Goal: Answer question/provide support: Answer question/provide support

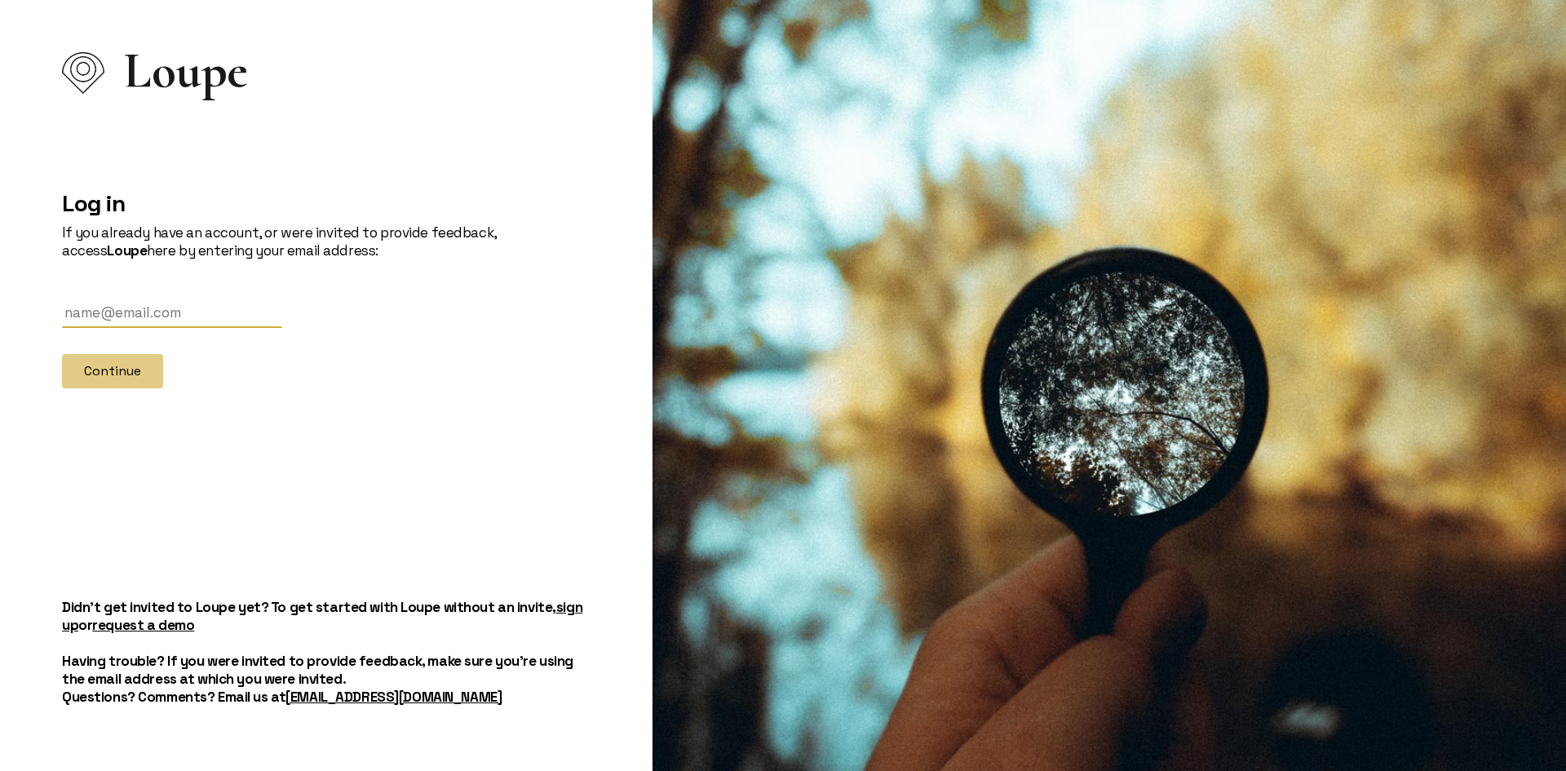
click at [94, 308] on input "text" at bounding box center [172, 314] width 220 height 30
type input "[EMAIL_ADDRESS][DOMAIN_NAME]"
click at [142, 377] on button "Continue" at bounding box center [112, 371] width 101 height 34
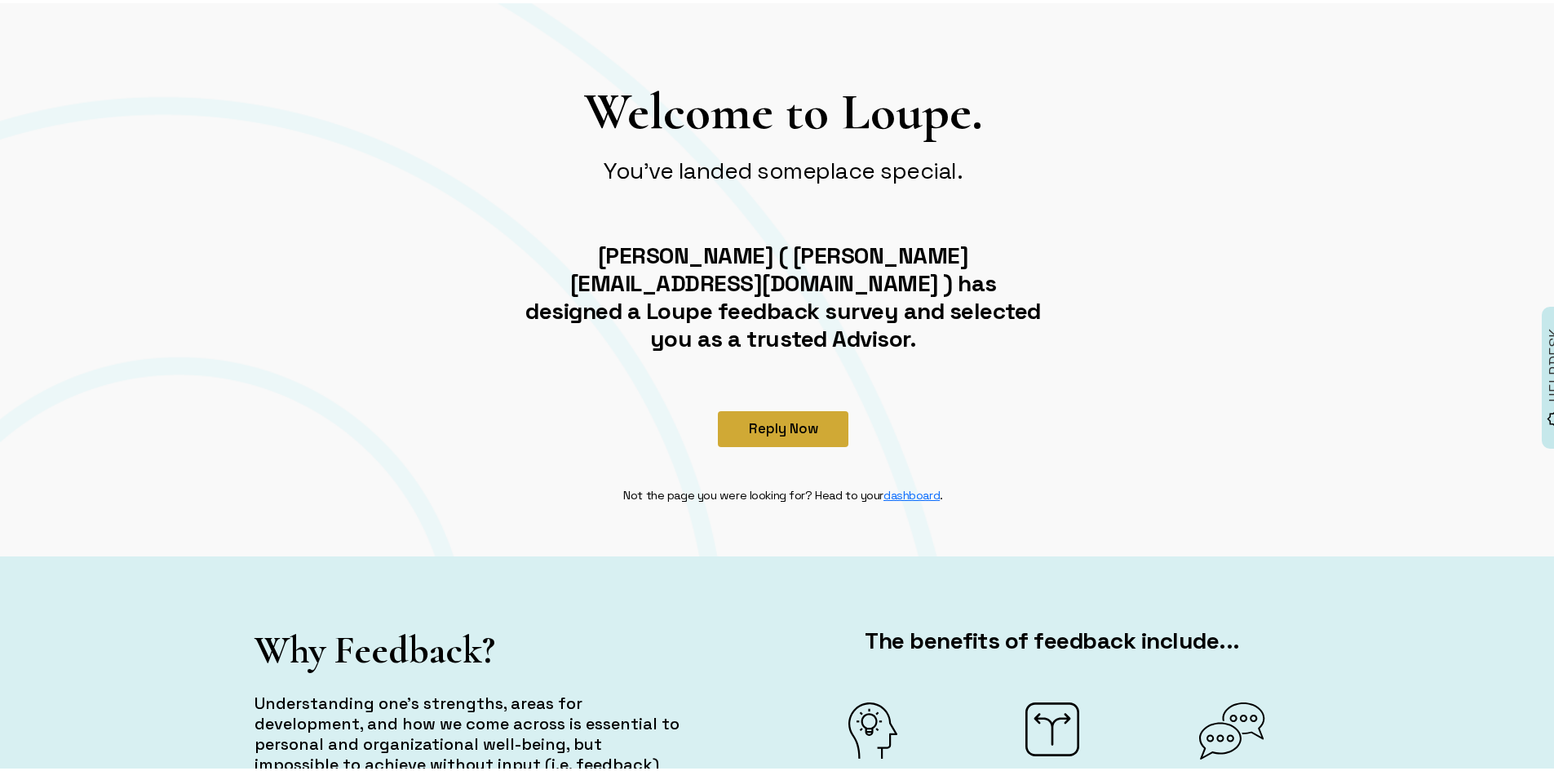
click at [807, 408] on button "Reply Now" at bounding box center [783, 426] width 131 height 36
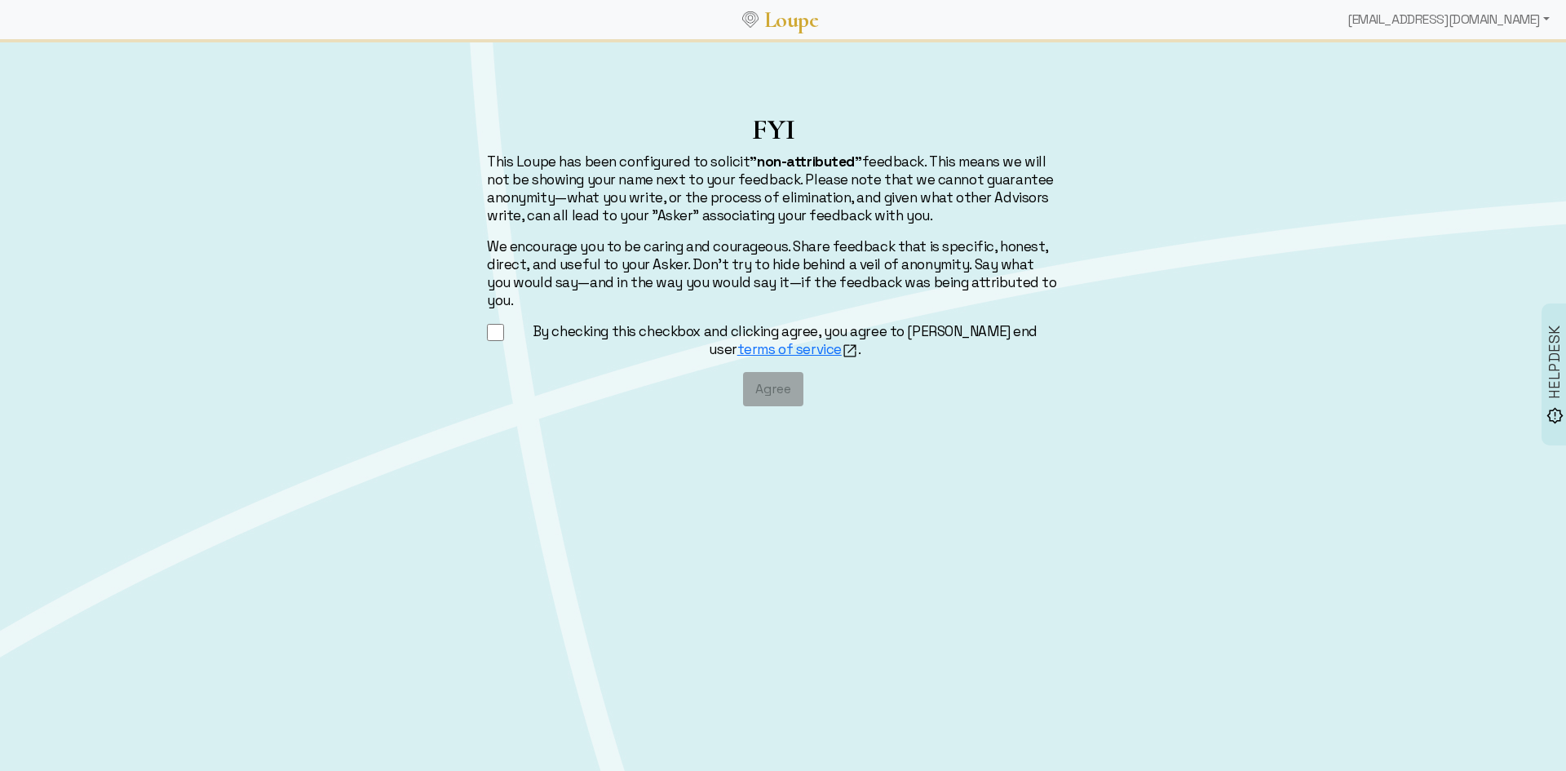
click at [480, 308] on div "FYI This Loupe has been configured to solicit "non-attributed" feedback. This m…" at bounding box center [773, 260] width 592 height 294
click at [498, 322] on input "By checking this checkbox and clicking agree, you agree to [PERSON_NAME] end us…" at bounding box center [495, 332] width 17 height 20
checkbox input "true"
drag, startPoint x: 762, startPoint y: 365, endPoint x: 771, endPoint y: 365, distance: 9.0
click at [762, 372] on button "Agree" at bounding box center [773, 389] width 60 height 34
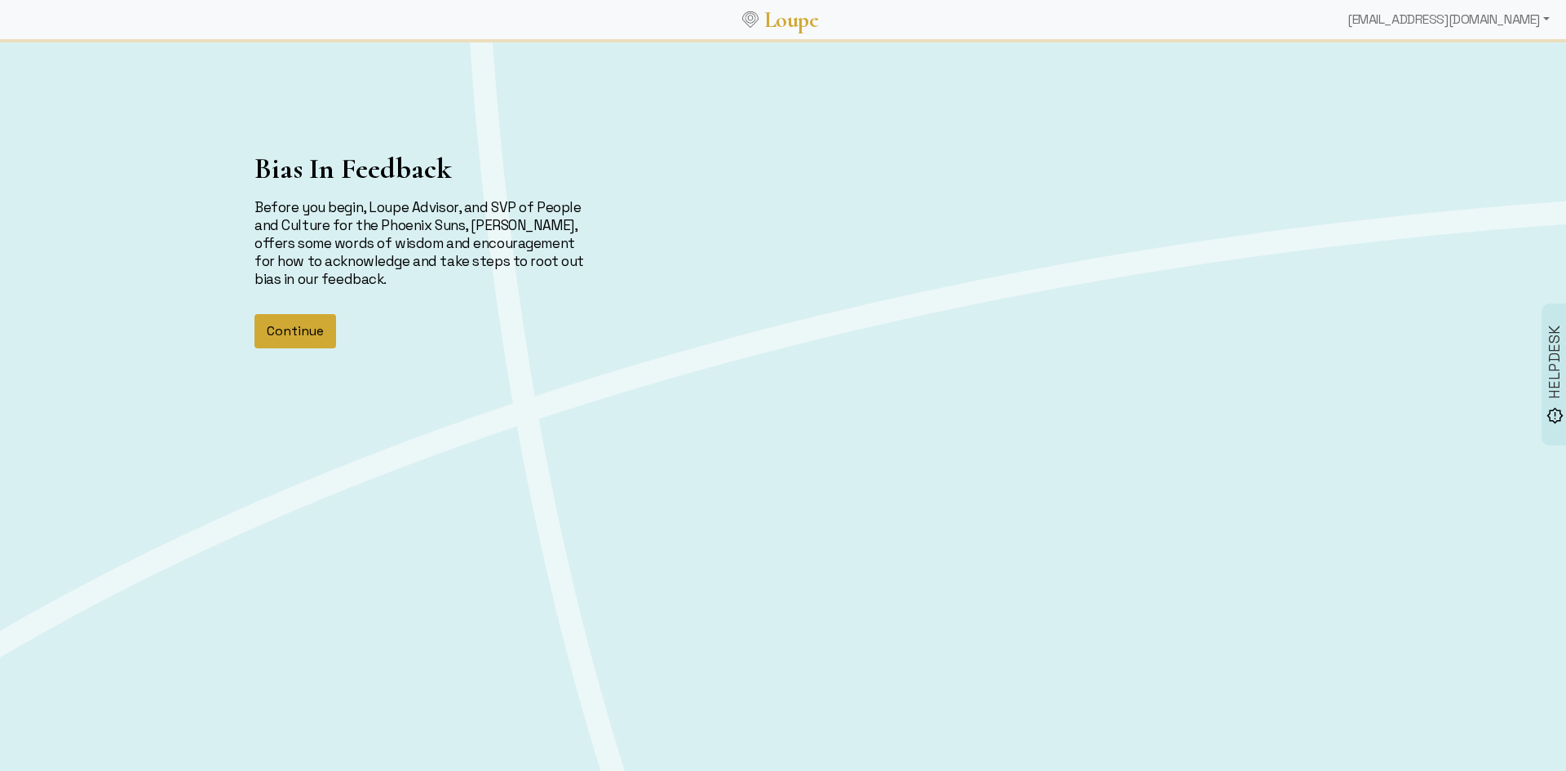
click at [306, 339] on button "Continue" at bounding box center [296, 331] width 82 height 34
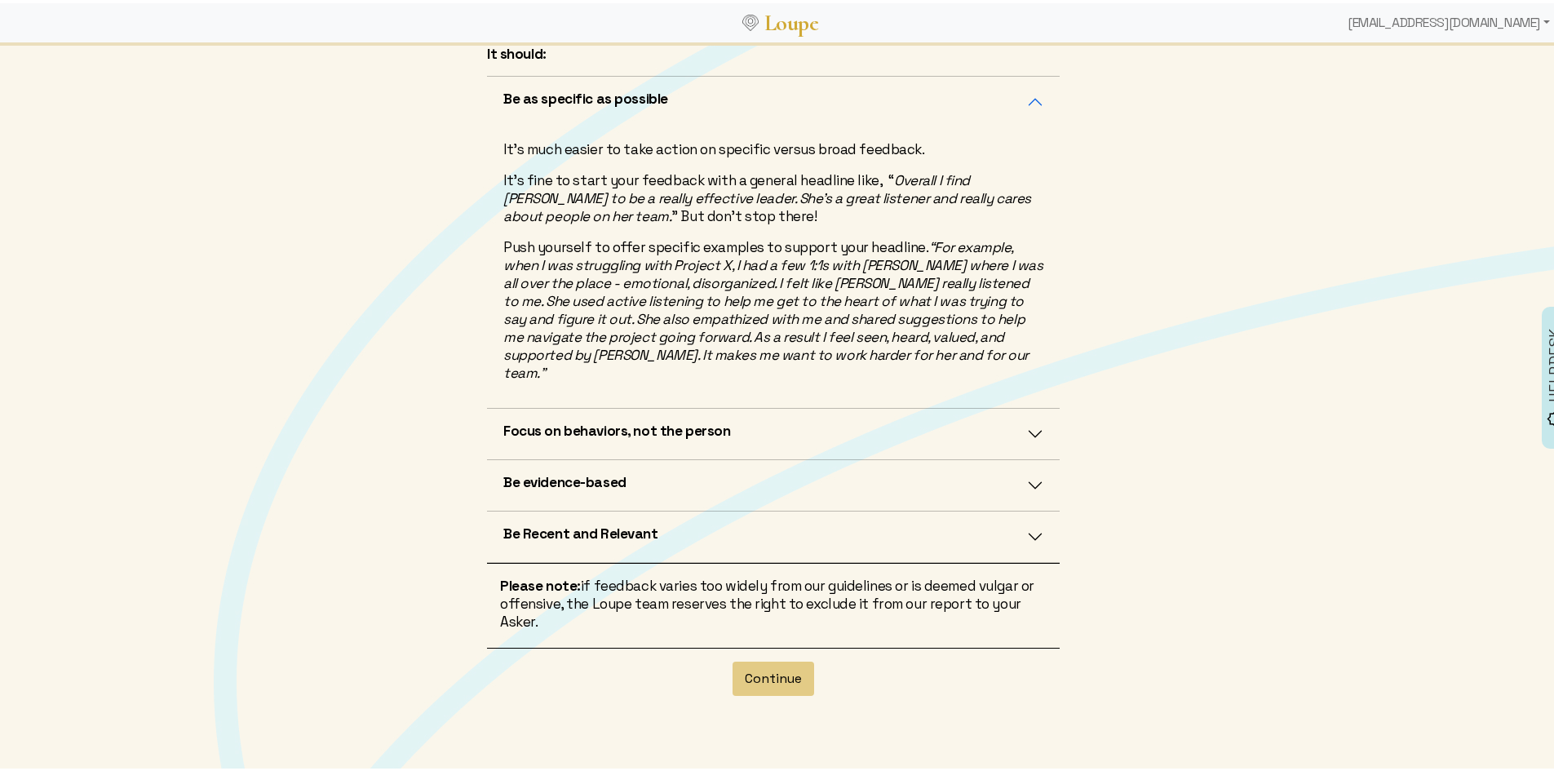
scroll to position [405, 0]
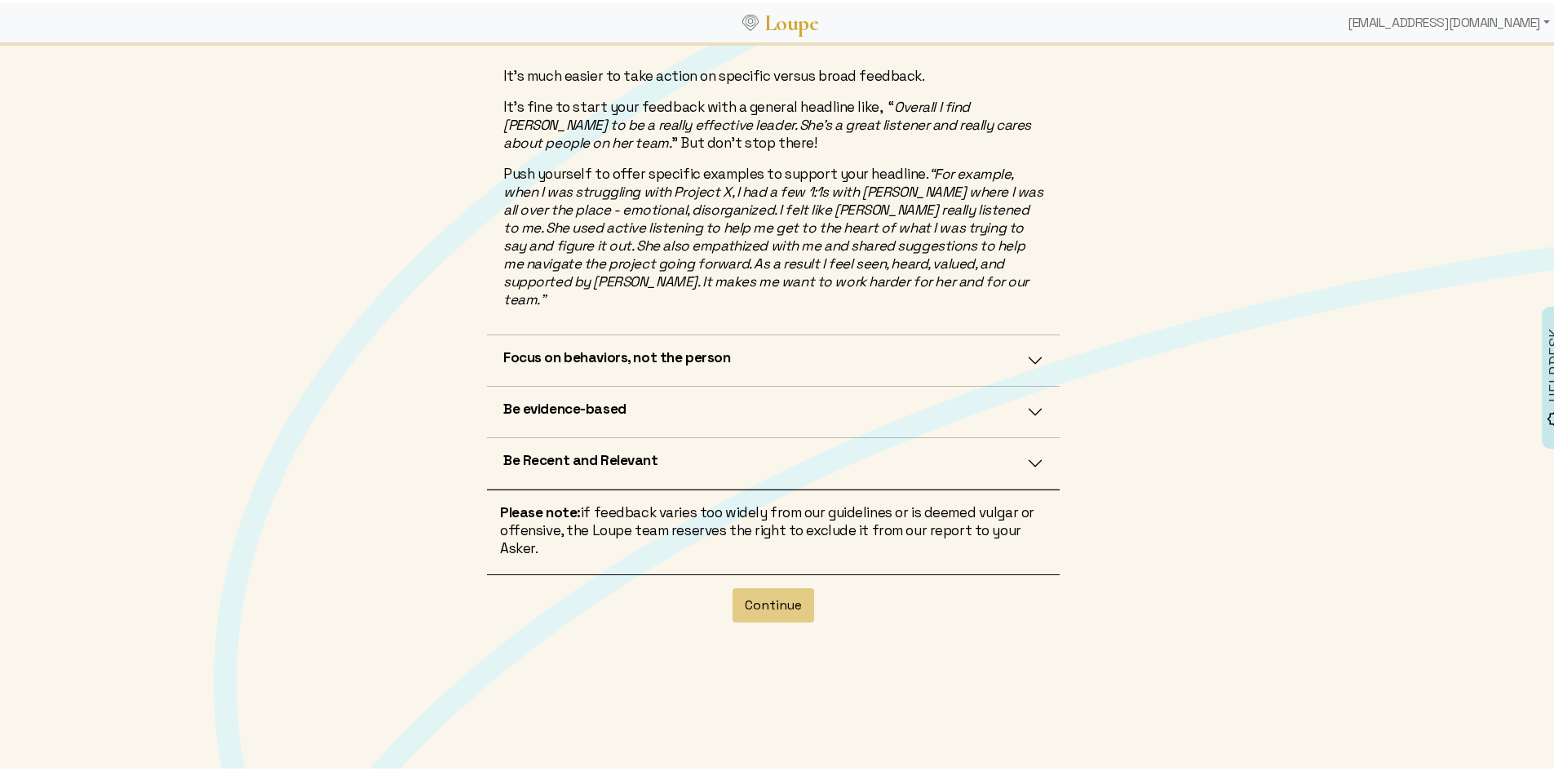
click at [764, 572] on div "Continue" at bounding box center [773, 615] width 592 height 86
click at [764, 585] on button "Continue" at bounding box center [774, 602] width 82 height 34
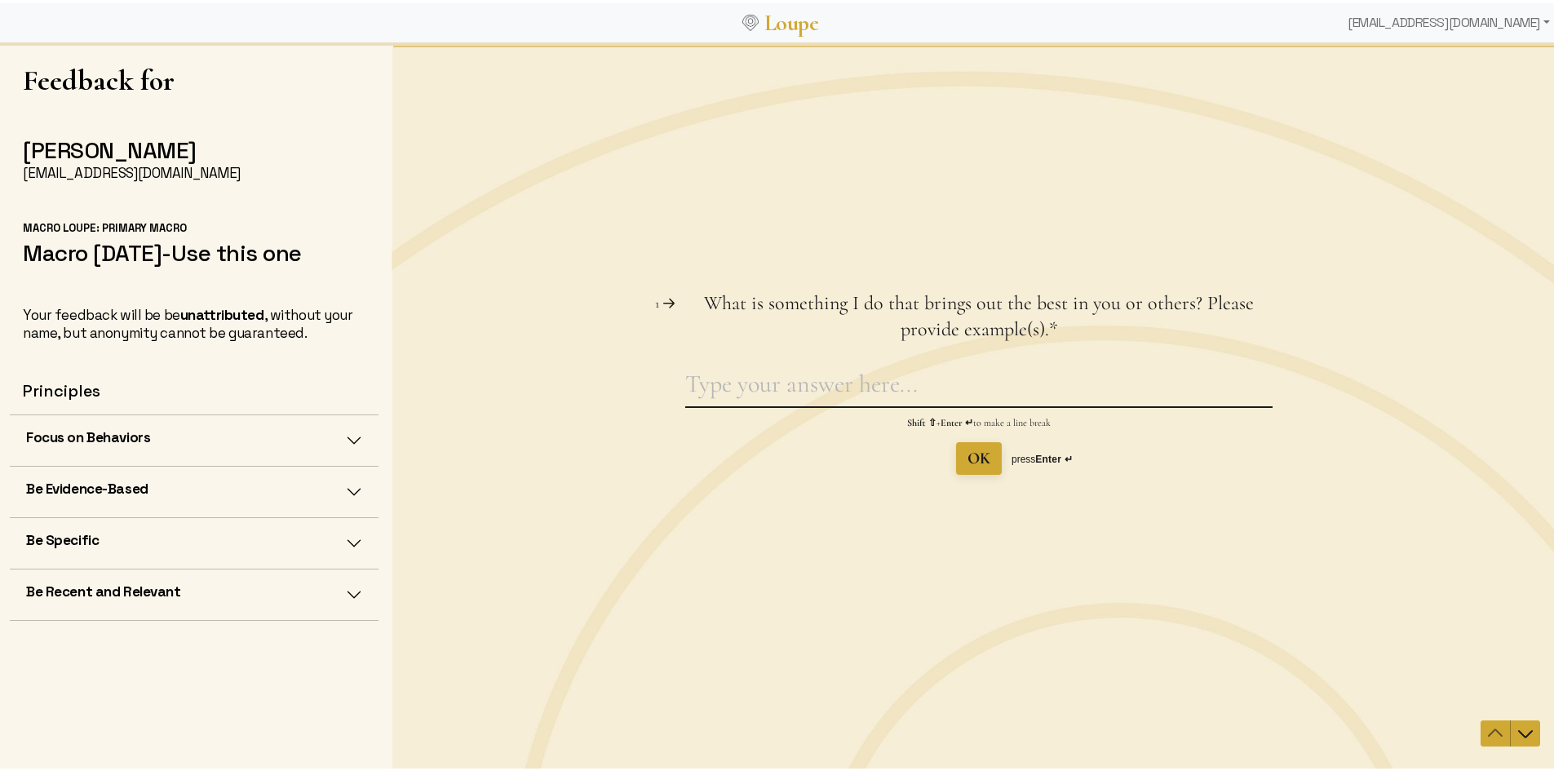
click at [803, 383] on textarea "What is something I do that brings out the best in you or others? Please provid…" at bounding box center [978, 387] width 587 height 38
click at [838, 365] on div "Question 1 1 What is something I do that brings out the best in you or others? …" at bounding box center [978, 382] width 587 height 184
click at [828, 388] on textarea "What is something I do that brings out the best in you or others? Please provid…" at bounding box center [978, 387] width 587 height 38
click at [730, 383] on textarea "What is something I do that brings out the best in you or others? Please provid…" at bounding box center [978, 387] width 587 height 38
type textarea "You handle your business very well"
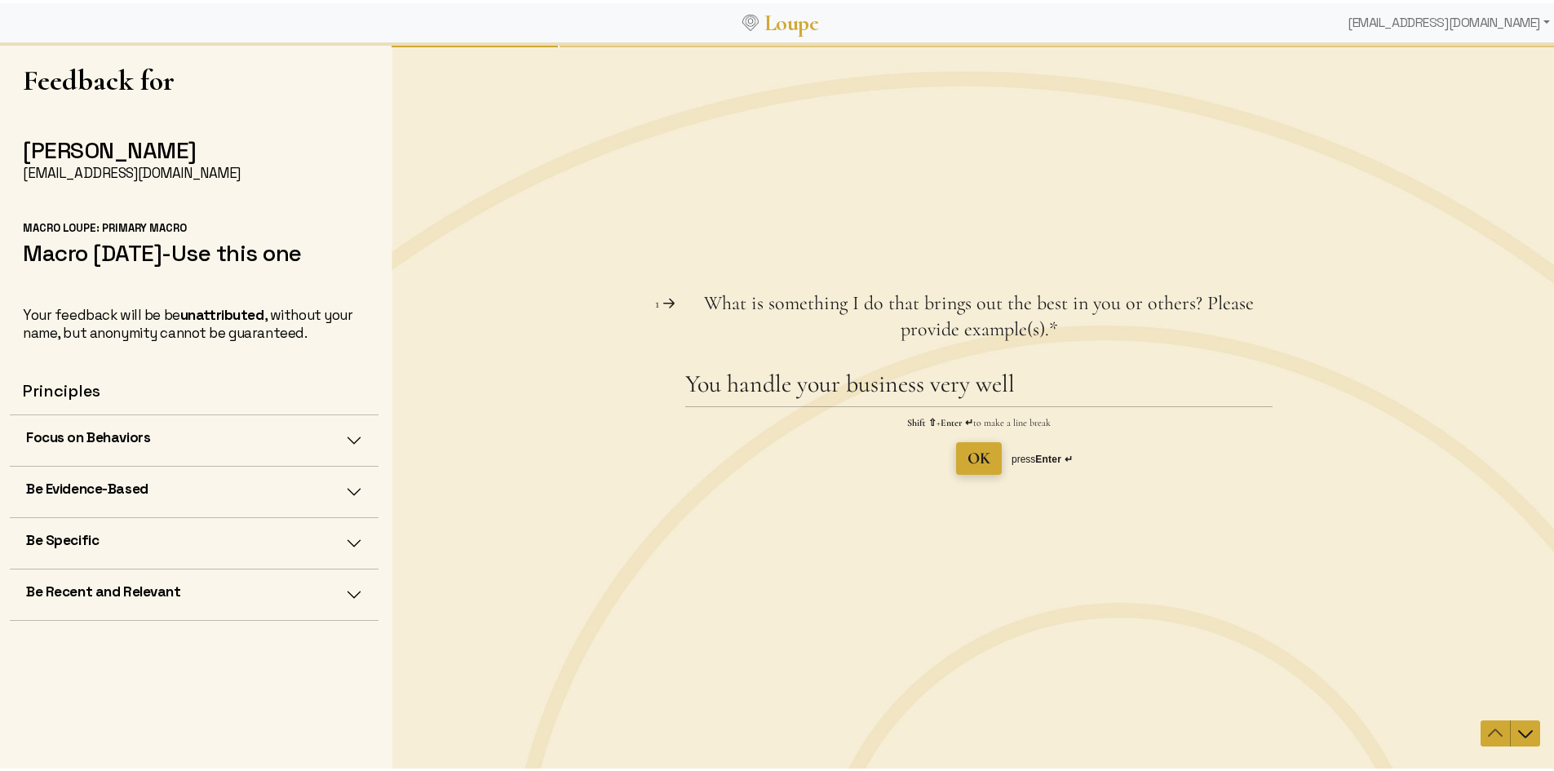
click at [967, 458] on span "OK" at bounding box center [978, 458] width 23 height 20
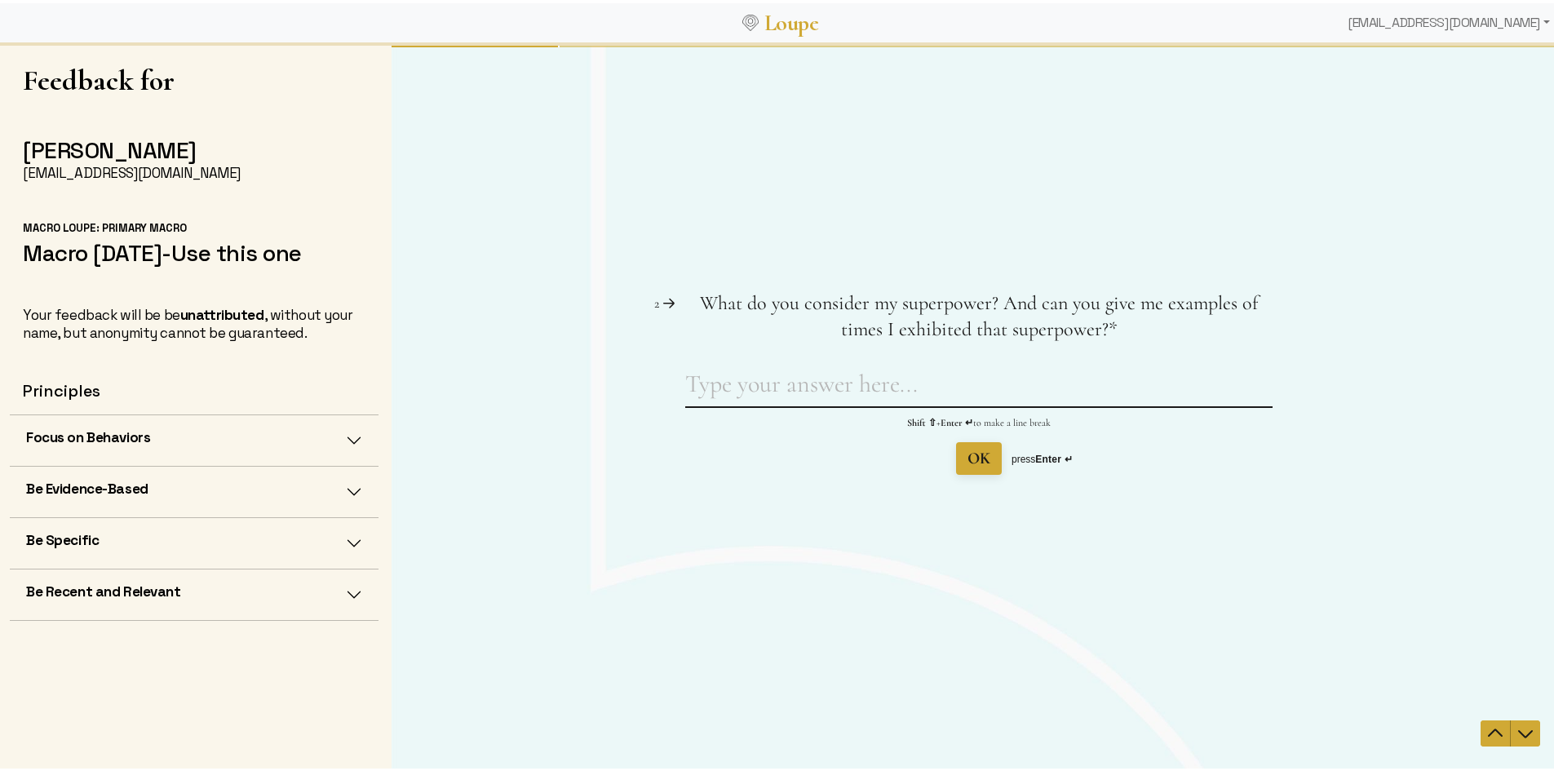
click at [945, 389] on textarea "What do you consider my superpower? And can you give me examples of times I exh…" at bounding box center [978, 387] width 587 height 38
type textarea "You buy and sell millions of dollars of imported water"
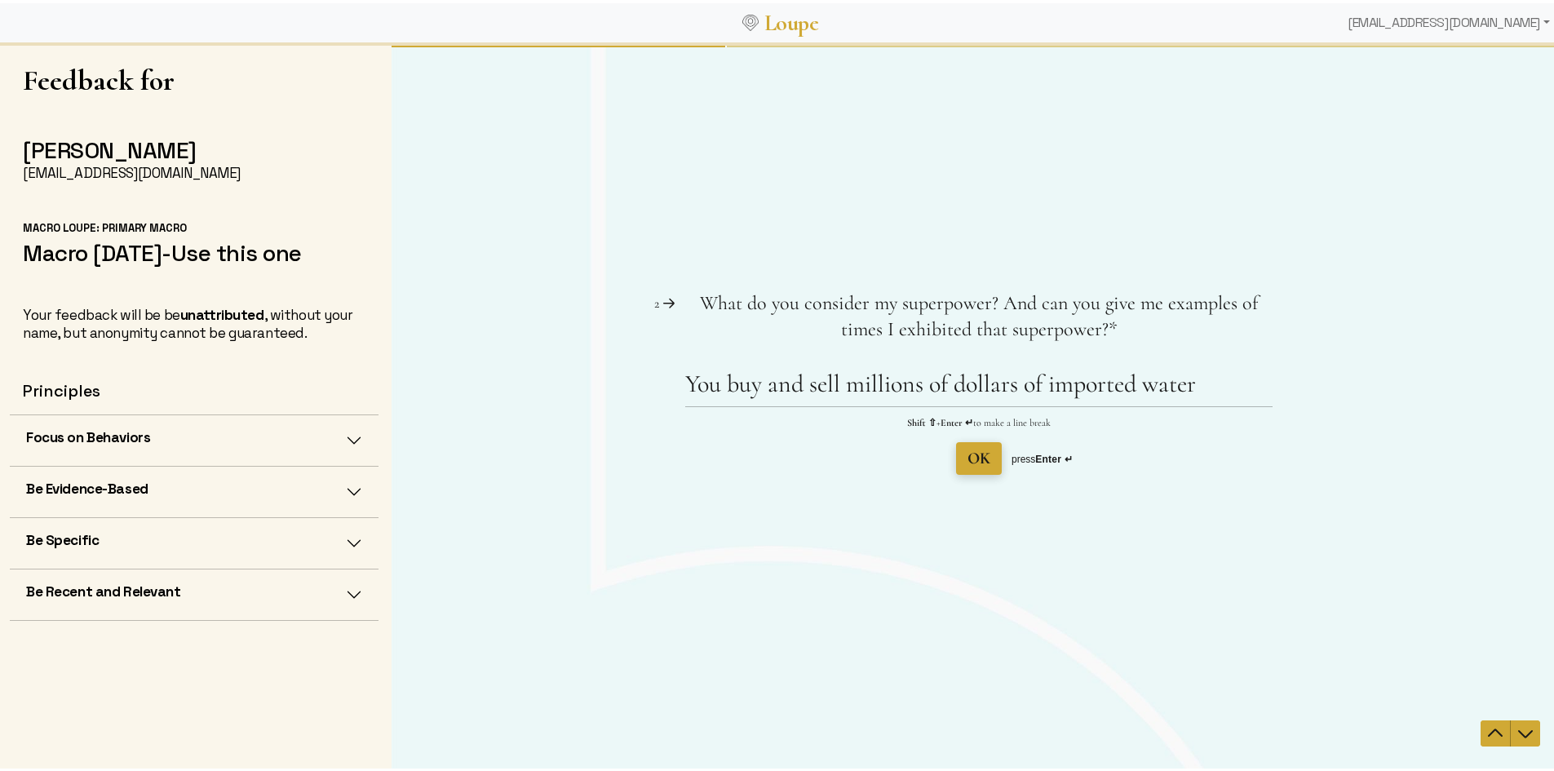
click at [972, 468] on span "OK" at bounding box center [978, 457] width 23 height 23
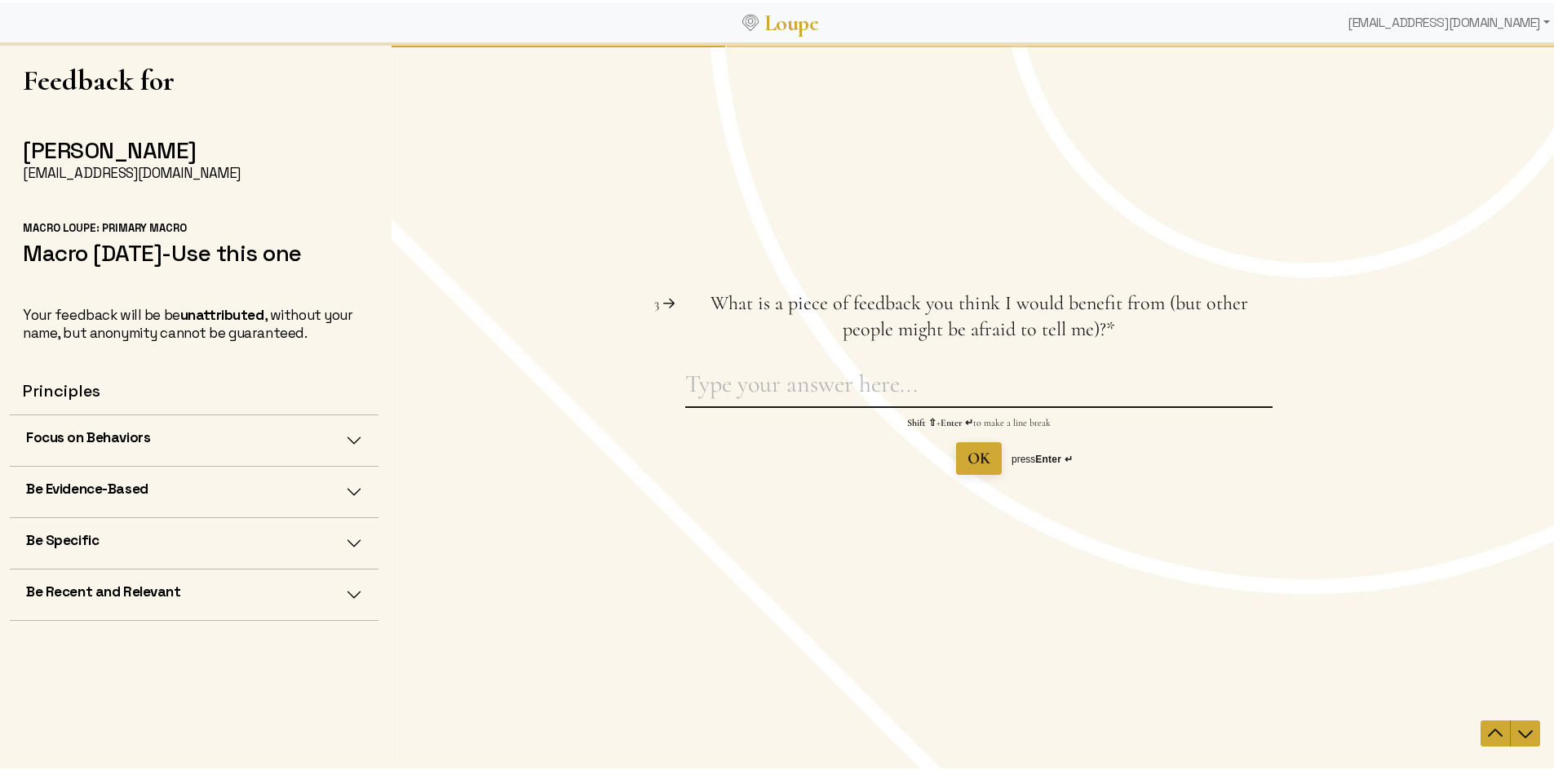
click at [864, 387] on textarea "What is a piece of feedback you think I would benefit from (but other people mi…" at bounding box center [978, 387] width 587 height 38
click at [1116, 381] on textarea "What is a piece of feedback you think I would benefit from (but other people mi…" at bounding box center [978, 387] width 587 height 38
click at [1121, 396] on textarea "What is a piece of feedback you think I would benefit from (but other people mi…" at bounding box center [978, 387] width 587 height 38
drag, startPoint x: 1061, startPoint y: 387, endPoint x: 608, endPoint y: 378, distance: 453.6
click at [609, 378] on div "Question 3 3 What is a piece of feedback you think I would benefit from (but ot…" at bounding box center [979, 382] width 1175 height 184
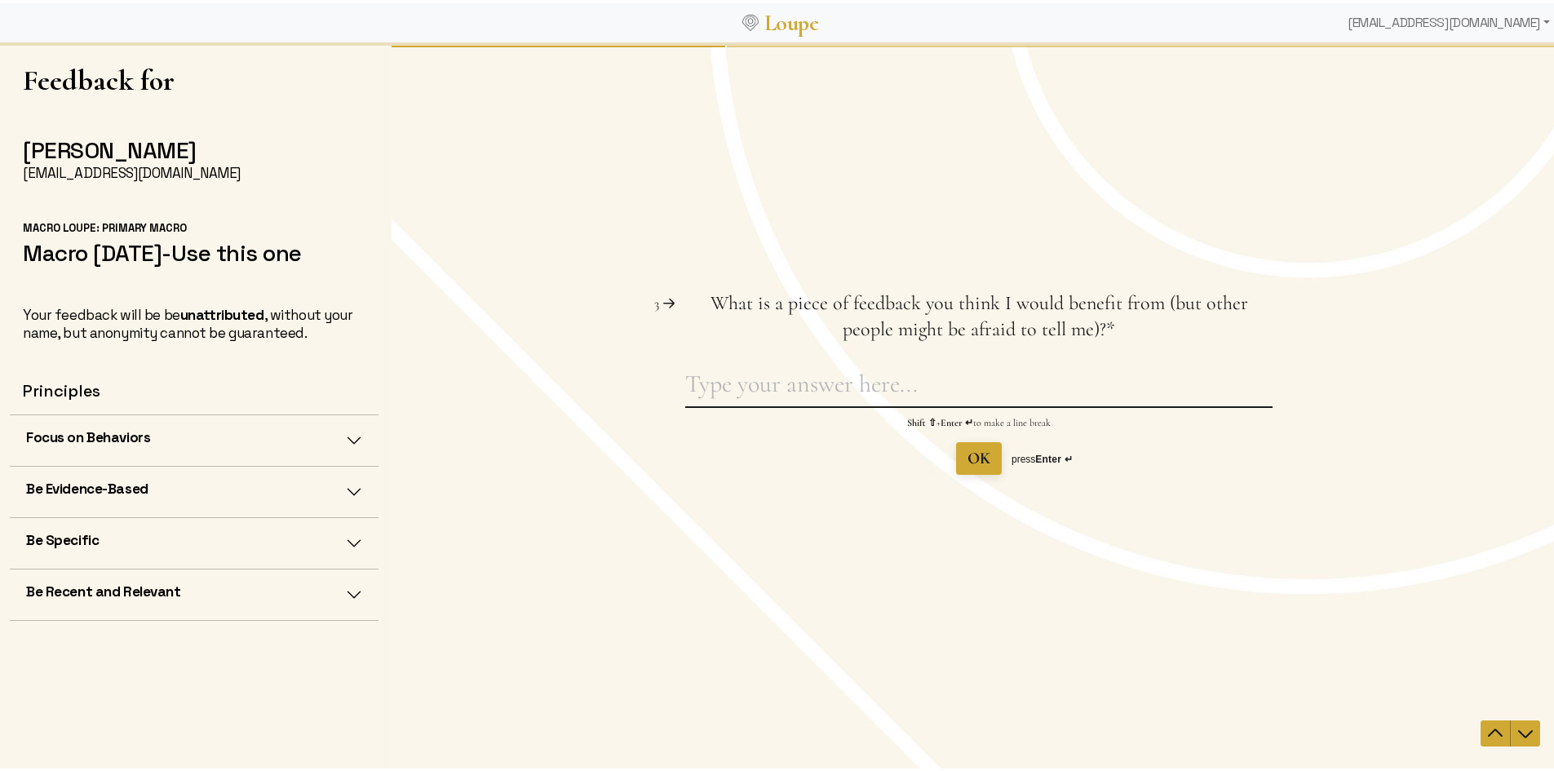
click at [905, 380] on textarea "What is a piece of feedback you think I would benefit from (but other people mi…" at bounding box center [978, 387] width 587 height 38
type textarea "Not sure, it is very easy working with you"
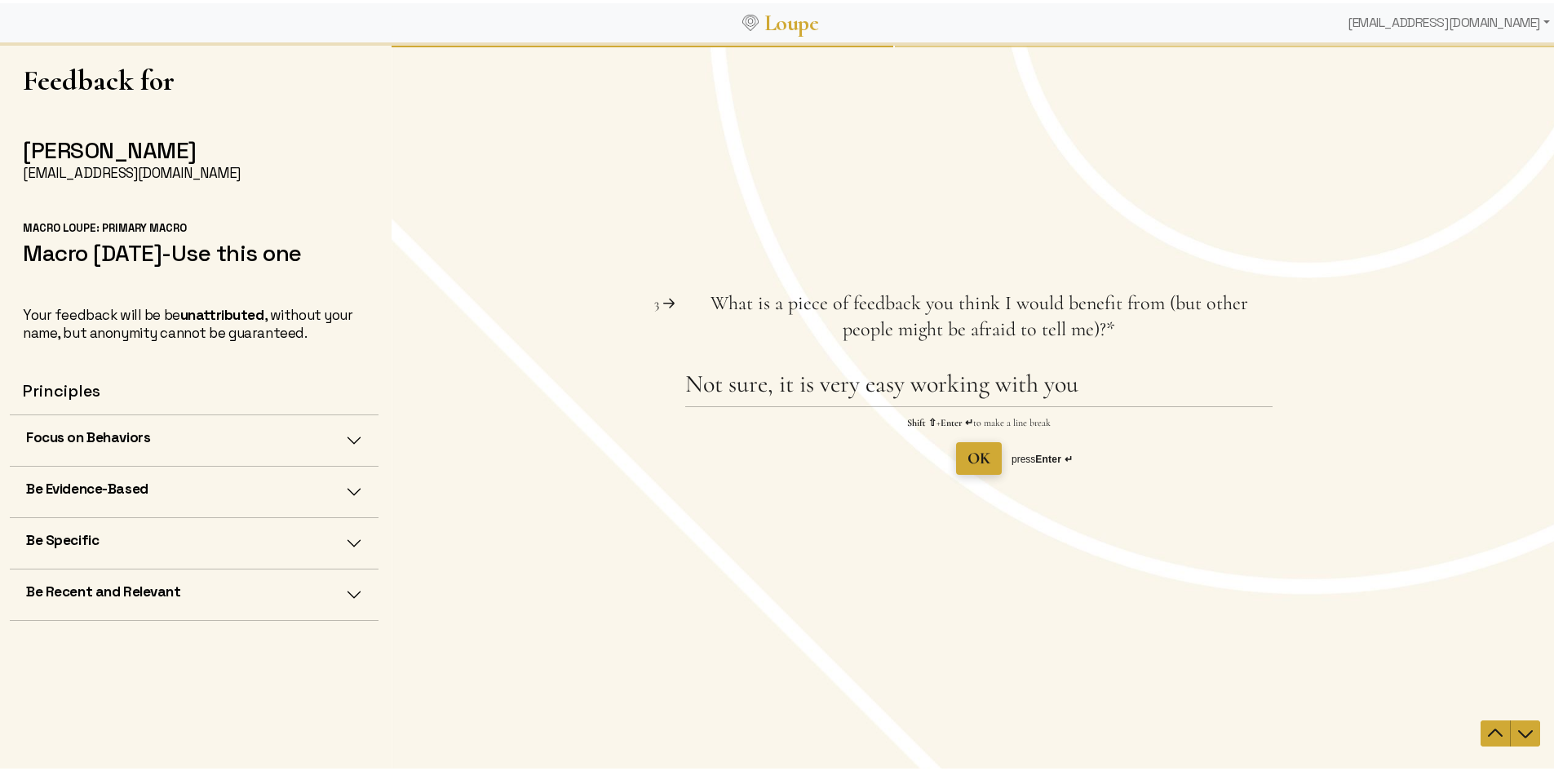
click at [967, 454] on span "OK" at bounding box center [978, 458] width 23 height 20
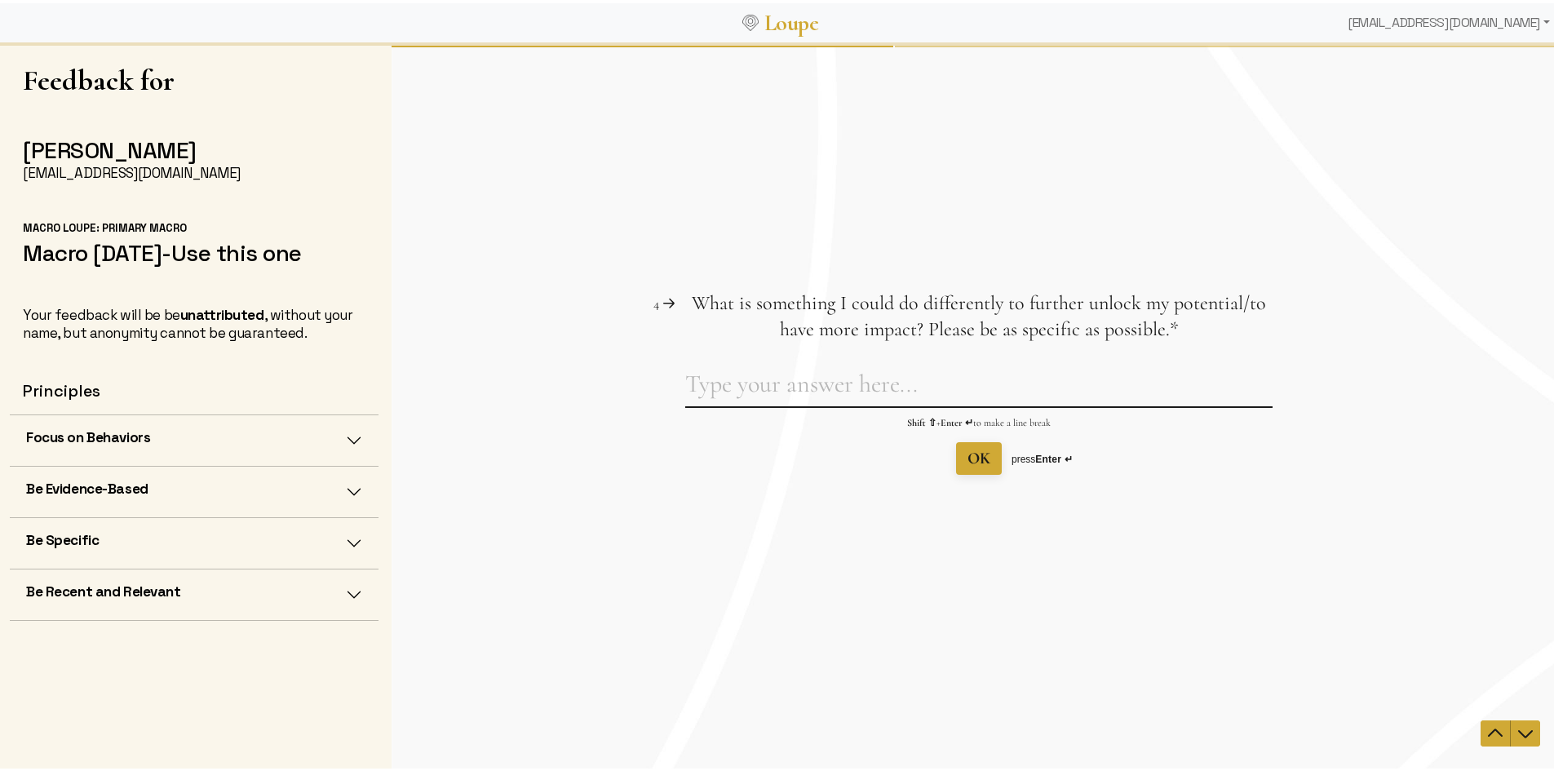
click at [902, 394] on textarea "What is something I could do differently to further unlock my potential/to have…" at bounding box center [978, 387] width 587 height 38
click at [851, 384] on textarea "What is something I could do differently to further unlock my potential/to have…" at bounding box center [978, 387] width 587 height 38
click at [845, 382] on textarea "What is something I could do differently to further unlock my potential/to have…" at bounding box center [978, 387] width 587 height 38
click at [837, 392] on textarea "What is something I could do differently to further unlock my potential/to have…" at bounding box center [978, 387] width 587 height 38
type textarea "Not sure, i feel like we are pretty efficient"
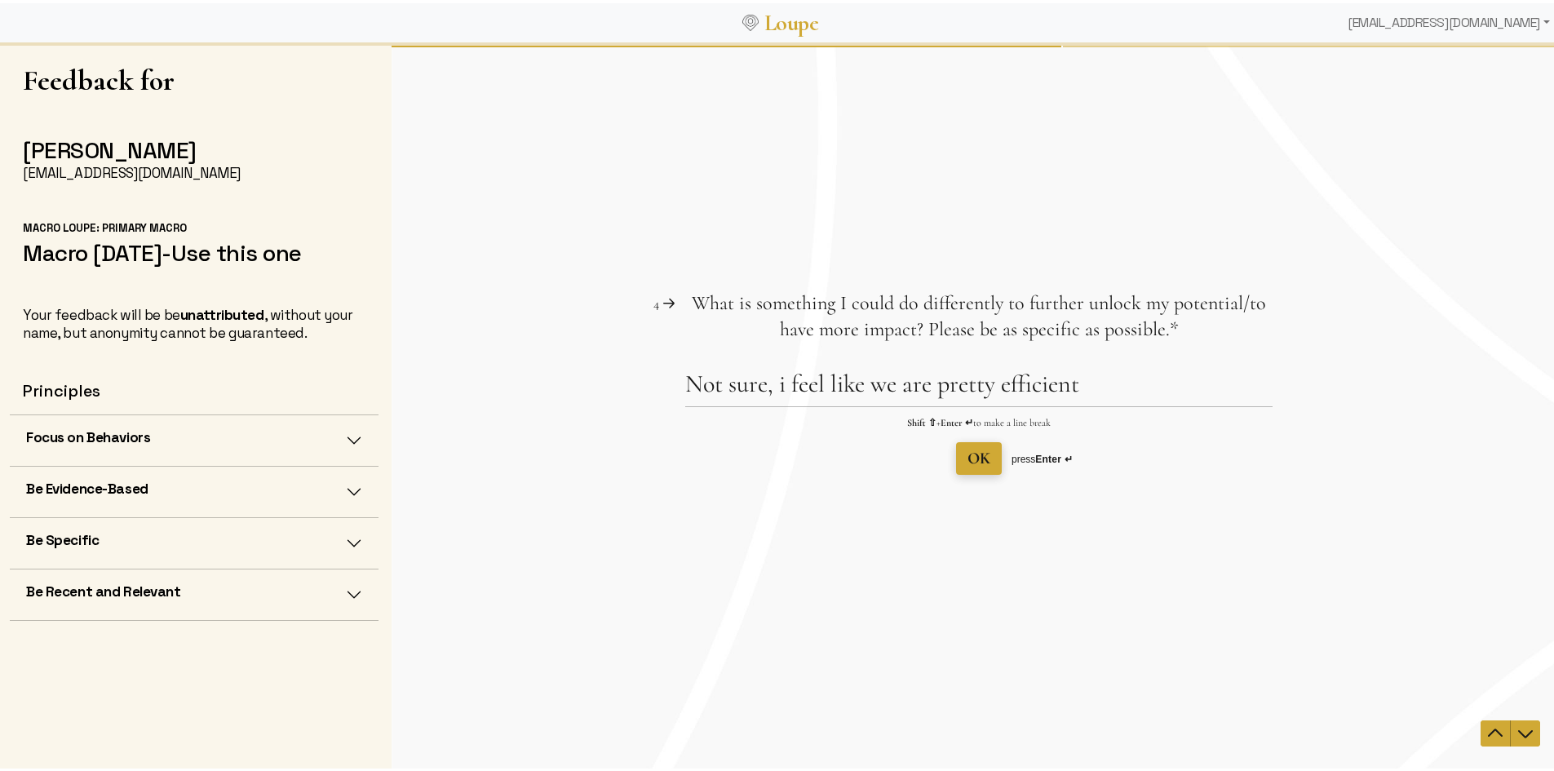
click at [972, 456] on span "OK" at bounding box center [978, 458] width 23 height 20
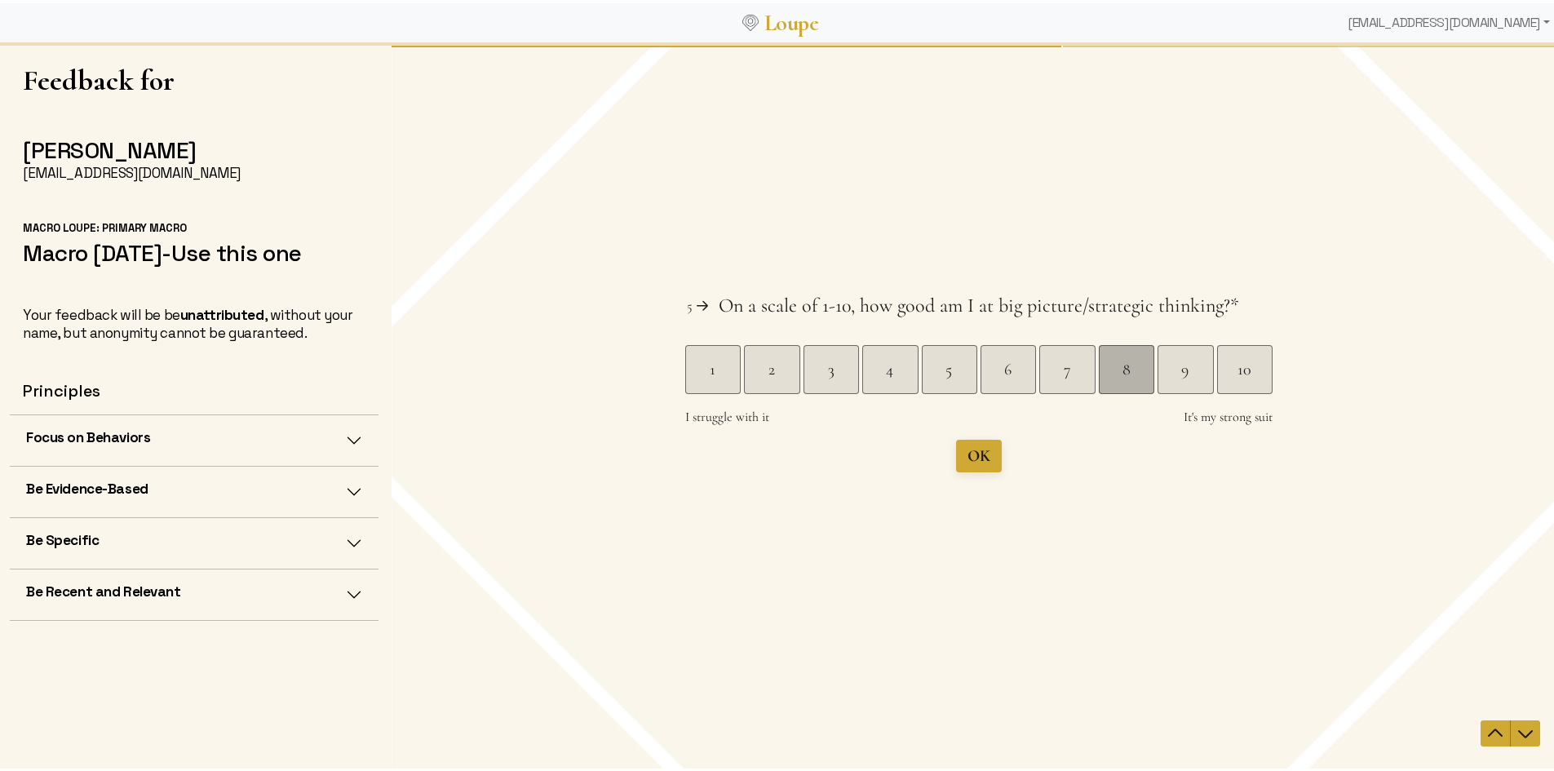
click at [1121, 366] on div "8" at bounding box center [1126, 368] width 55 height 23
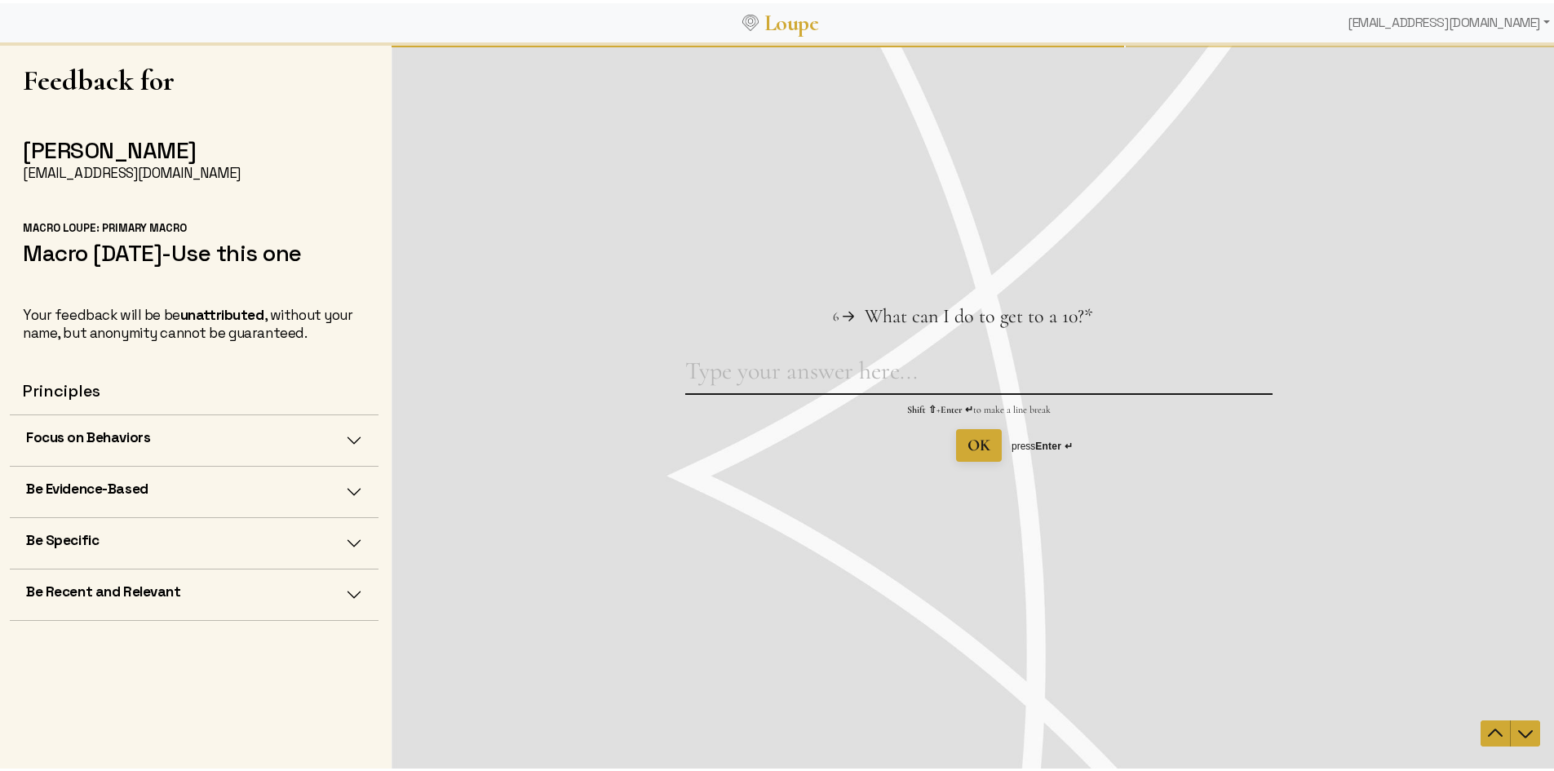
click at [790, 365] on textarea "What can I do to get to a 10? This question is required." at bounding box center [978, 374] width 587 height 38
type textarea "B"
type textarea "Not sure"
click at [985, 440] on span "OK" at bounding box center [978, 445] width 23 height 20
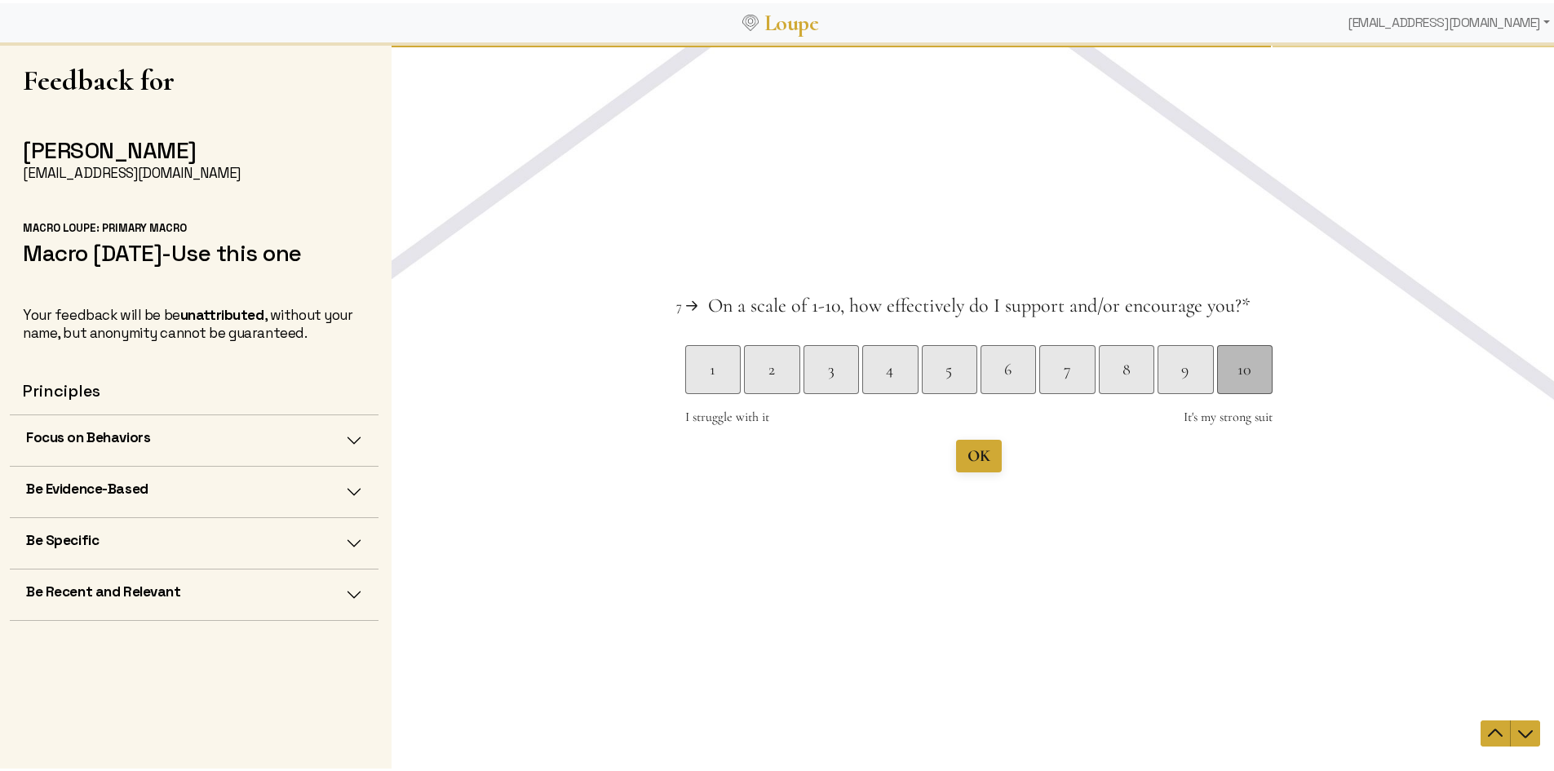
click at [1226, 364] on div "10" at bounding box center [1244, 368] width 55 height 23
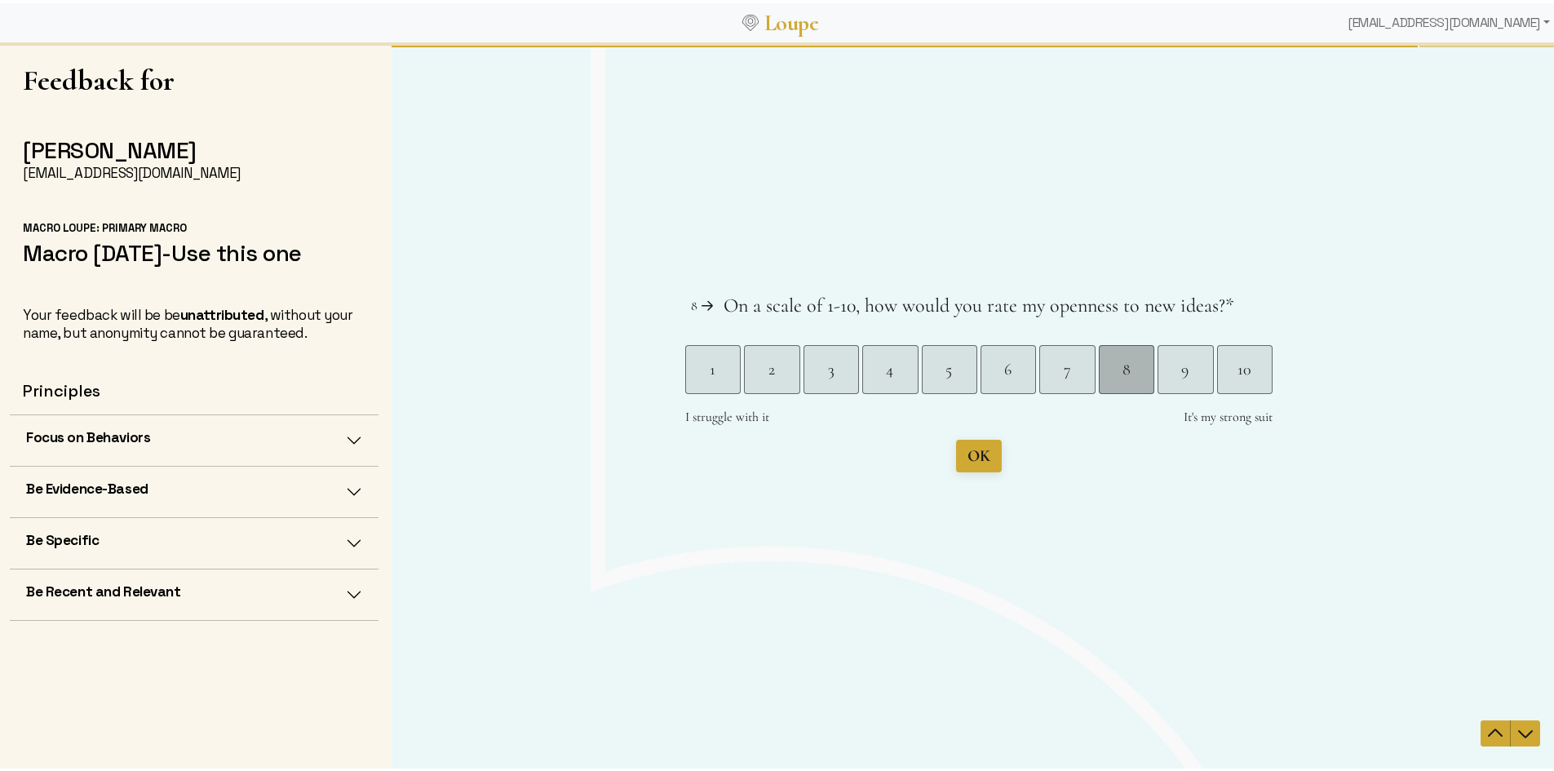
click at [1137, 372] on div "8" at bounding box center [1126, 368] width 55 height 23
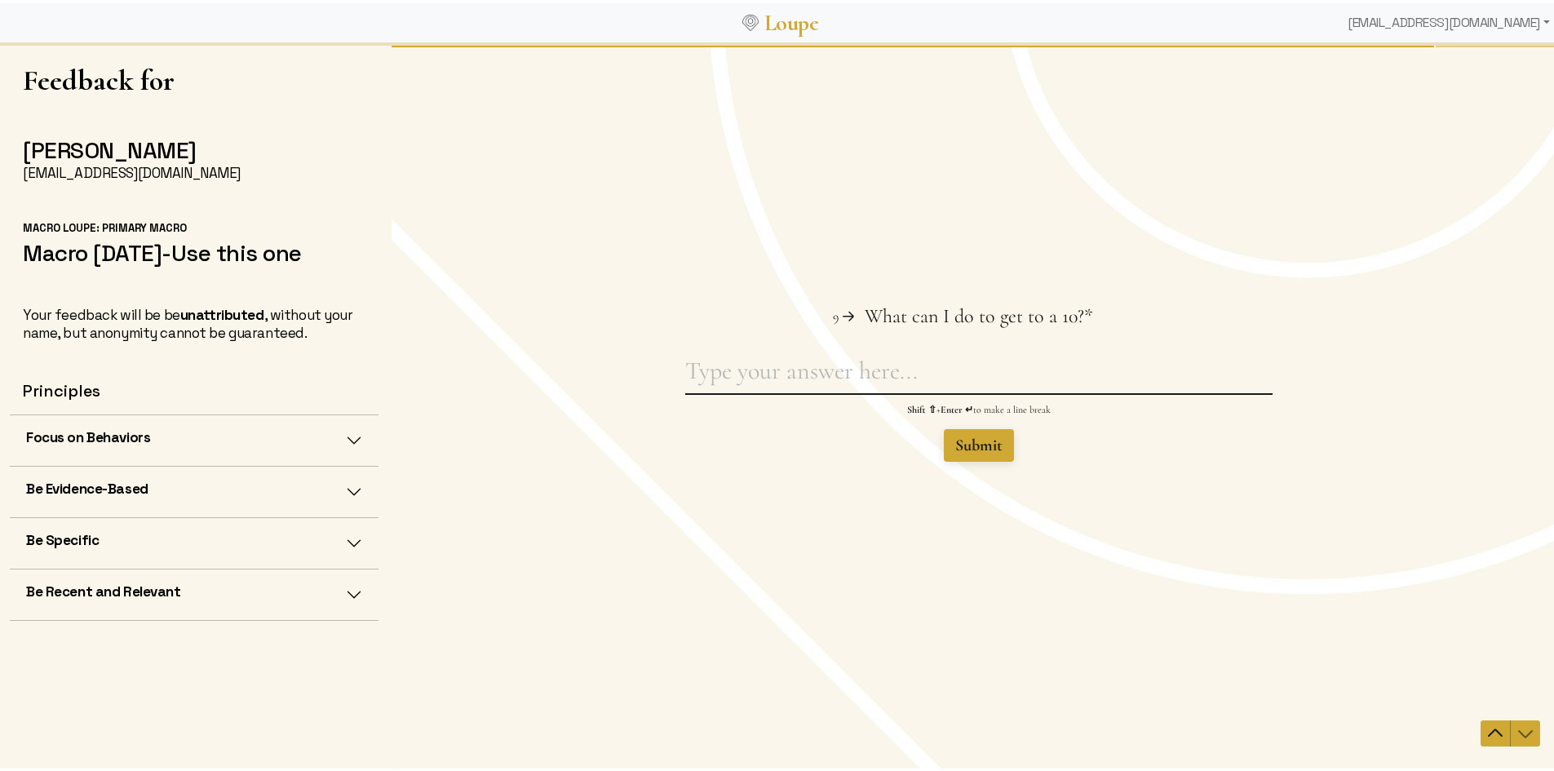
click at [880, 378] on textarea "What can I do to get to a 10? This question is required." at bounding box center [978, 374] width 587 height 38
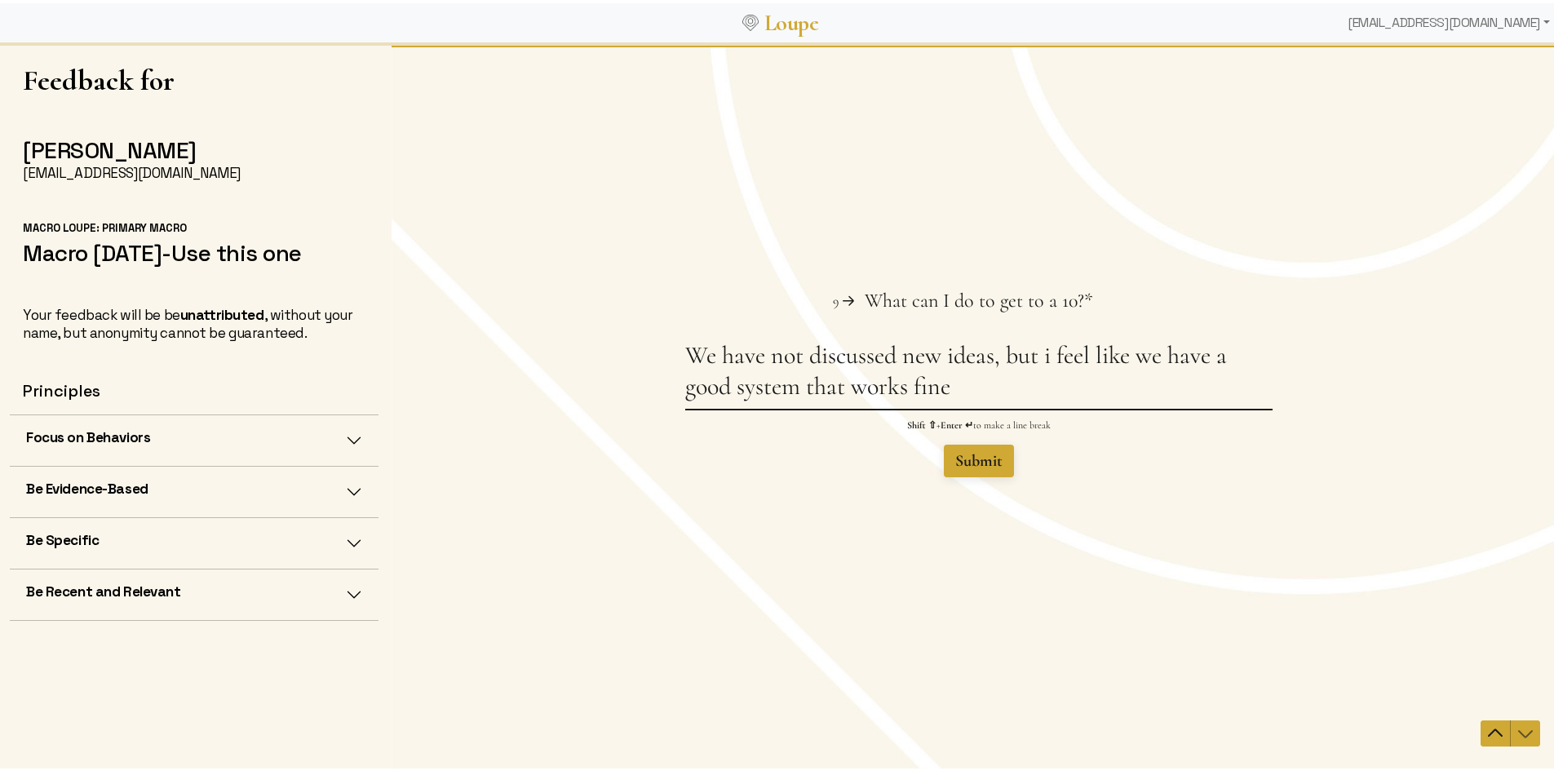
type textarea "We have not discussed new ideas, but i feel like we have a good system that wor…"
click at [972, 467] on span "Submit" at bounding box center [978, 460] width 47 height 20
